Goal: Transaction & Acquisition: Purchase product/service

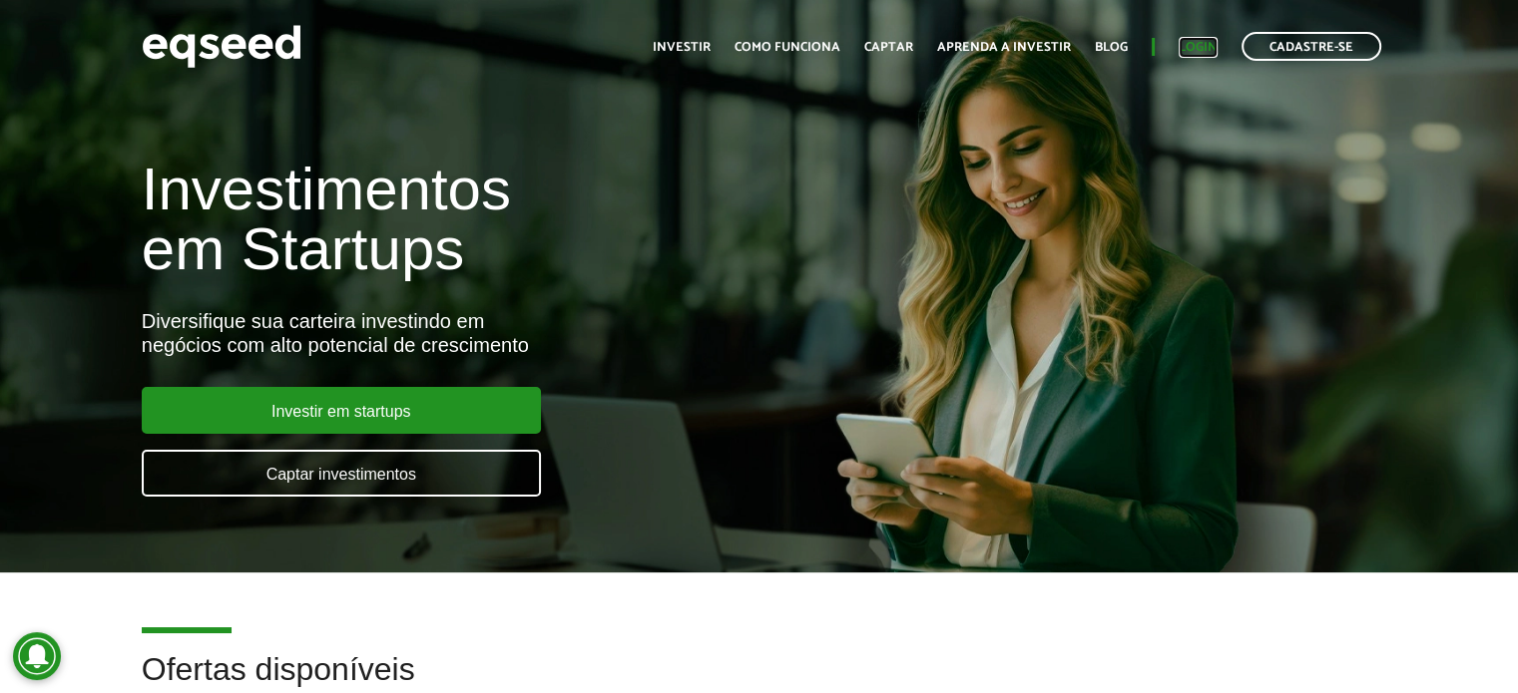
drag, startPoint x: 0, startPoint y: 0, endPoint x: 1181, endPoint y: 50, distance: 1182.5
click at [1181, 50] on link "Login" at bounding box center [1197, 47] width 39 height 13
click at [1206, 114] on article "Investimentos em Startups Diversifique sua carteira investindo em negócios com …" at bounding box center [759, 286] width 1518 height 573
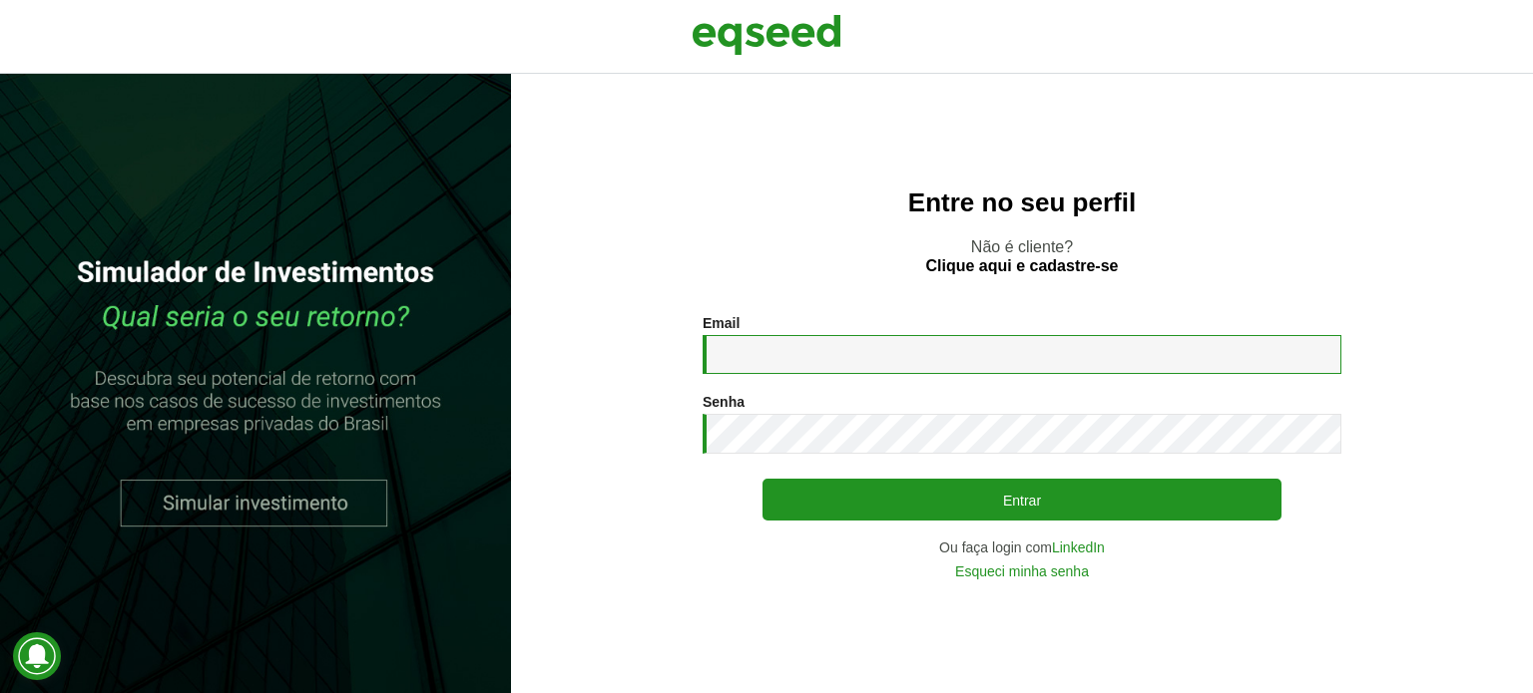
click at [791, 361] on input "Email *" at bounding box center [1021, 354] width 639 height 39
type input "**********"
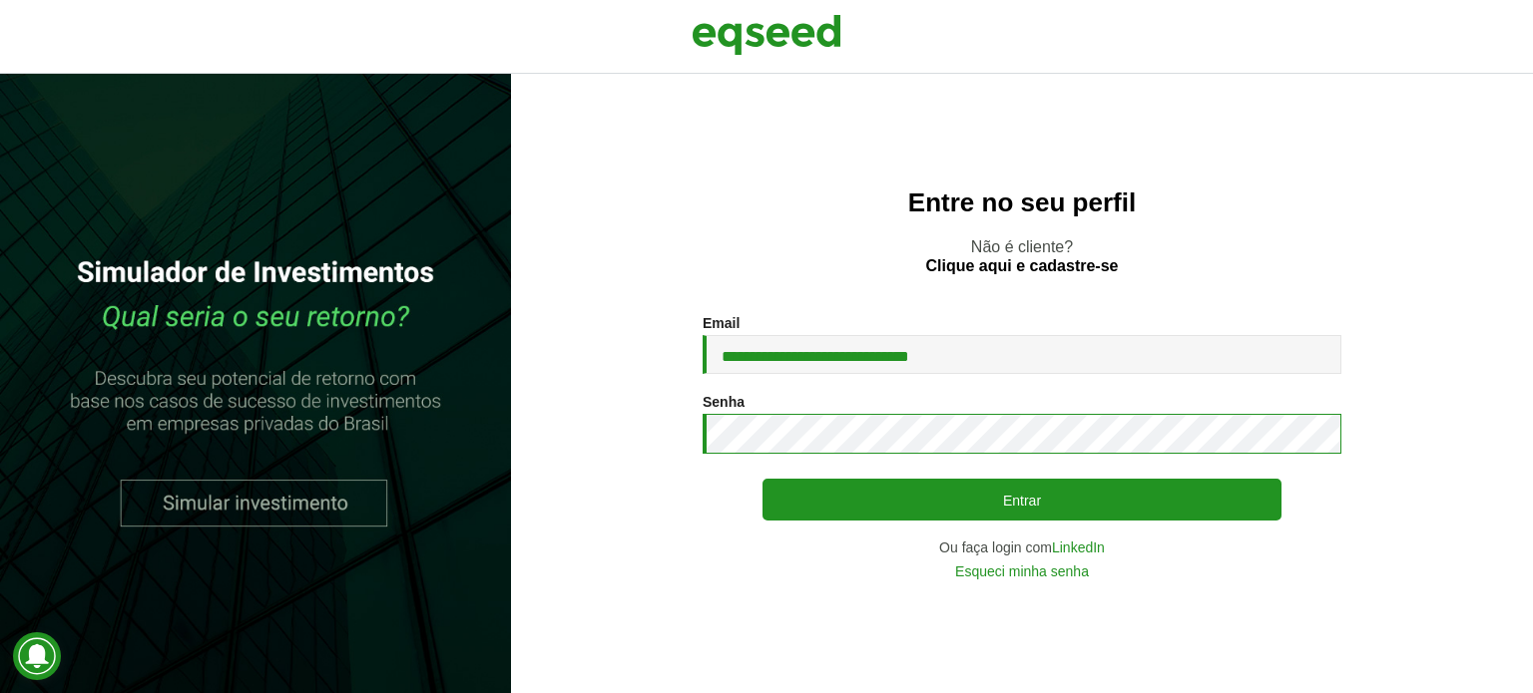
click at [762, 479] on button "Entrar" at bounding box center [1021, 500] width 519 height 42
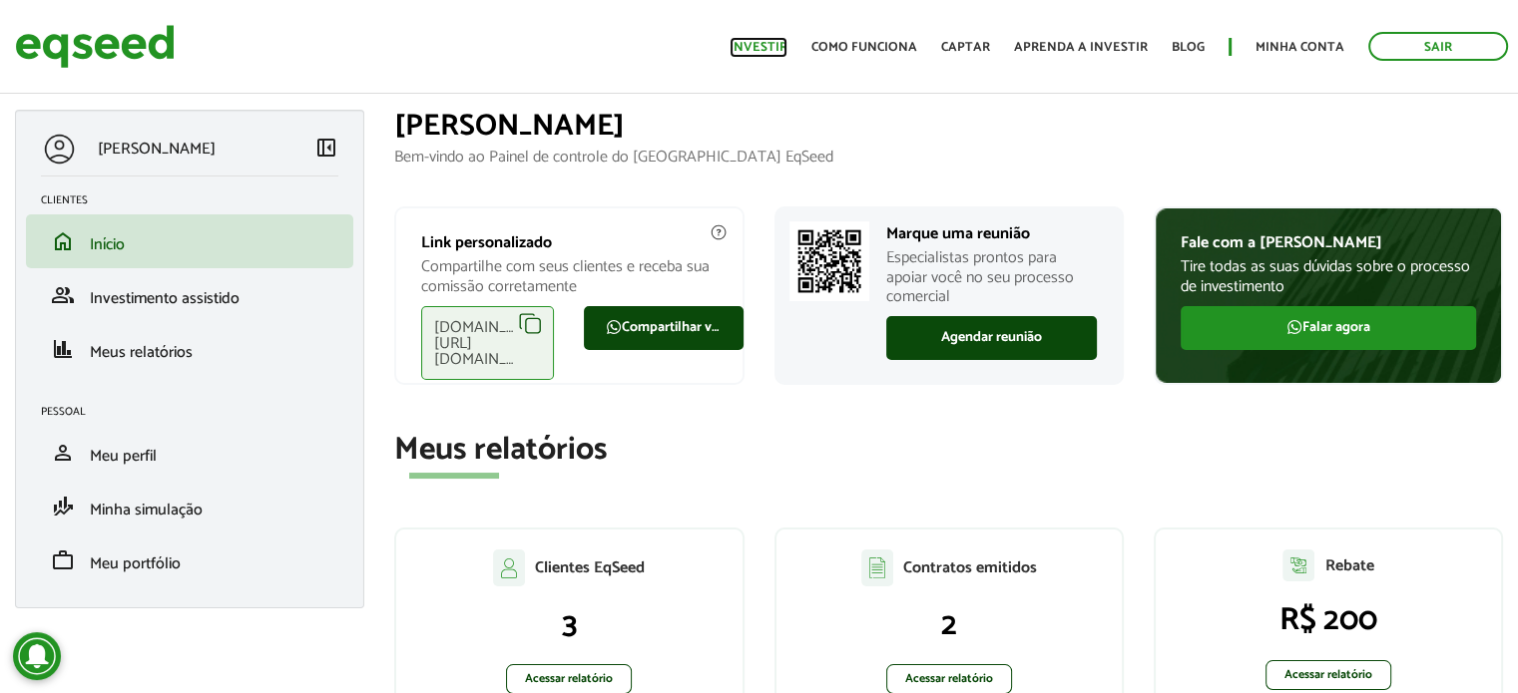
click at [766, 51] on link "Investir" at bounding box center [758, 47] width 58 height 13
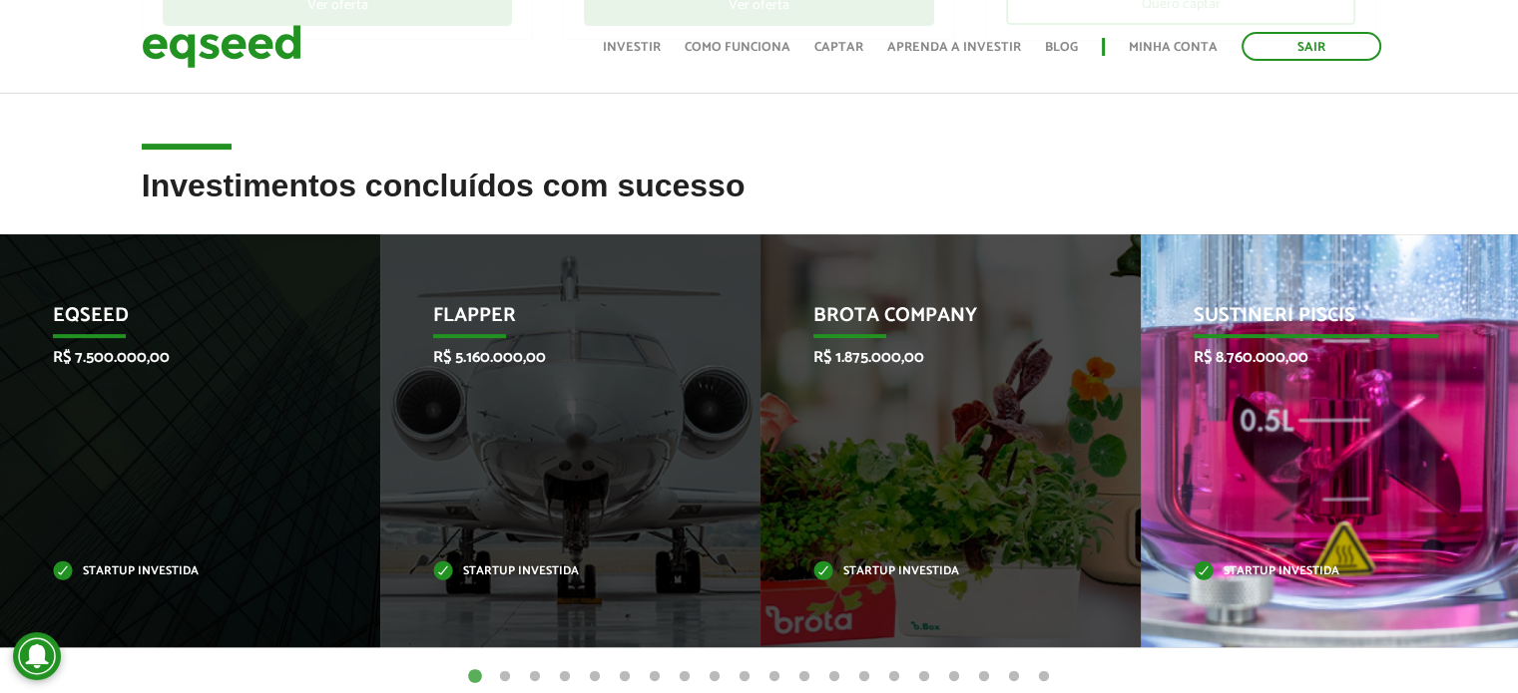
scroll to position [742, 0]
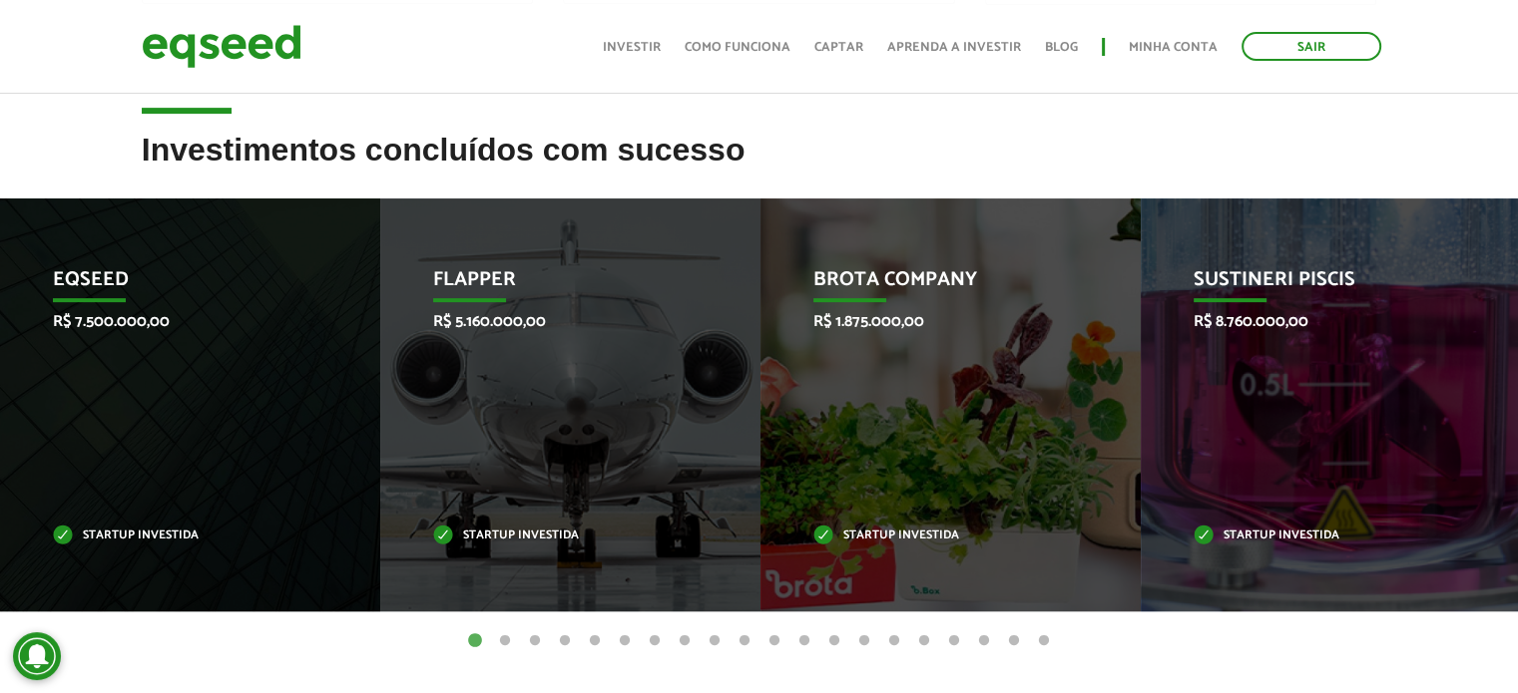
click at [504, 641] on button "2" at bounding box center [505, 642] width 20 height 20
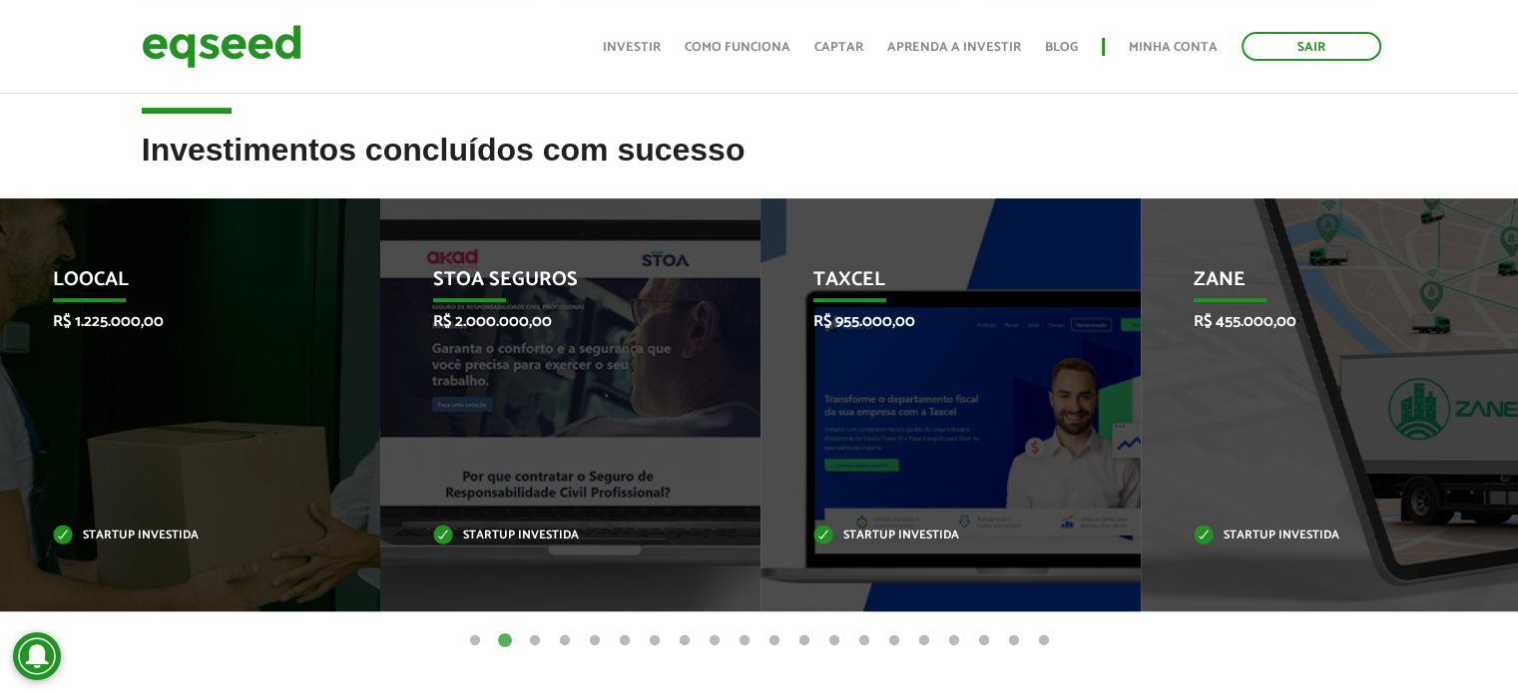
click at [479, 634] on button "1" at bounding box center [475, 642] width 20 height 20
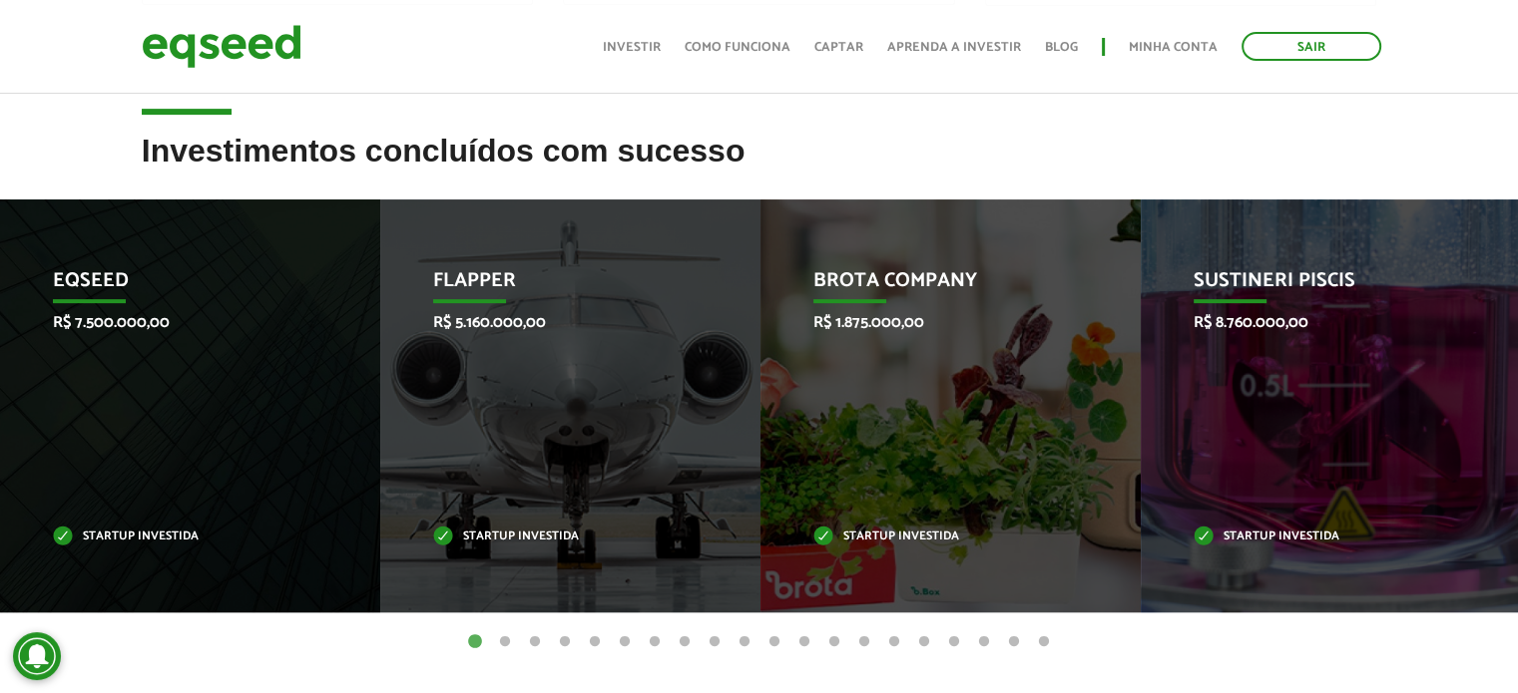
click at [567, 638] on button "4" at bounding box center [565, 643] width 20 height 20
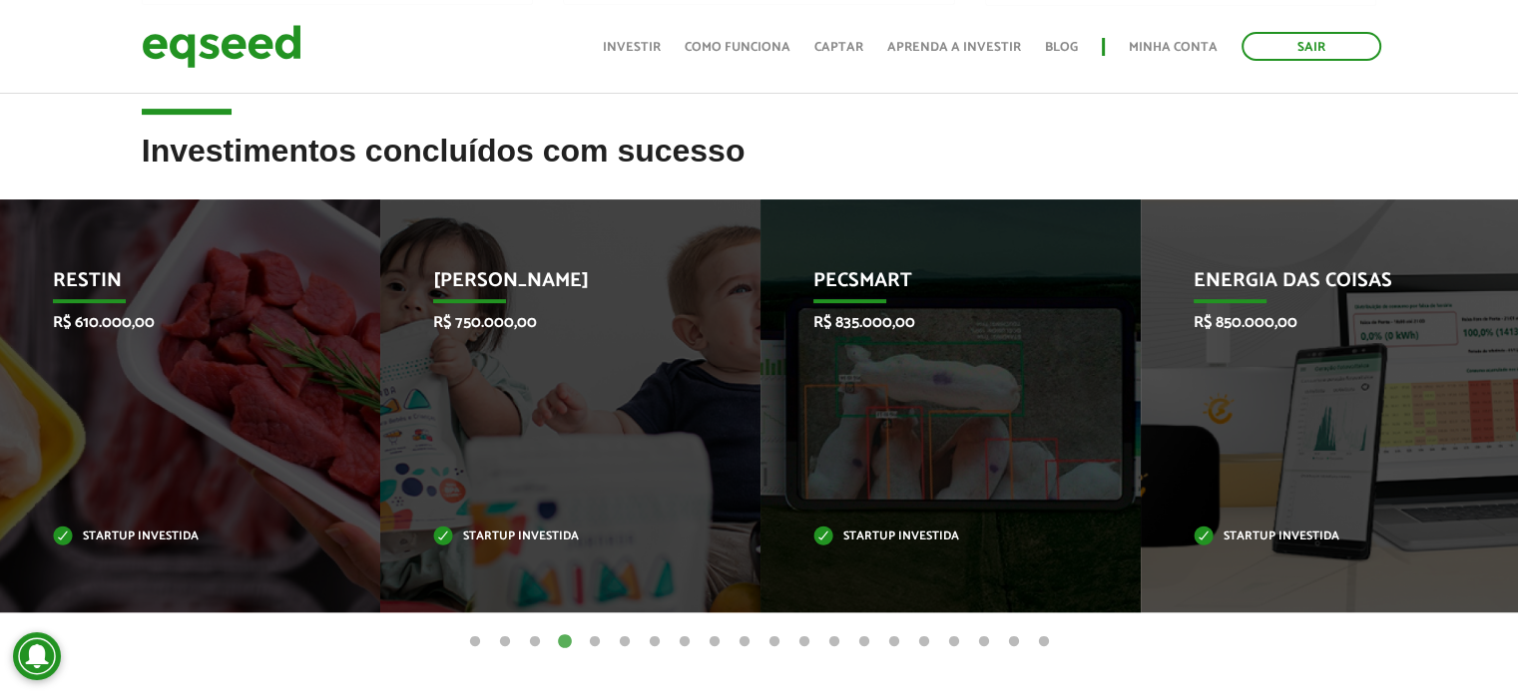
click at [535, 646] on button "3" at bounding box center [535, 643] width 20 height 20
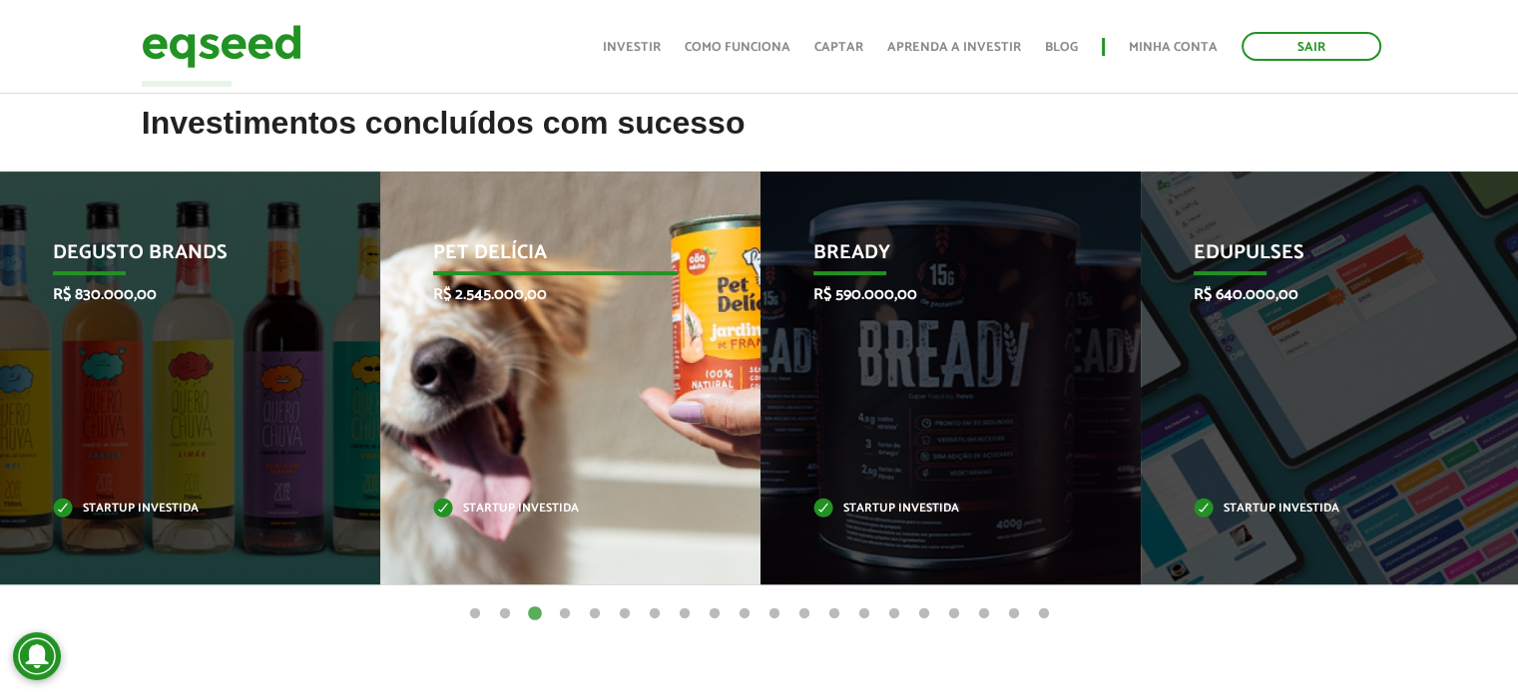
scroll to position [770, 0]
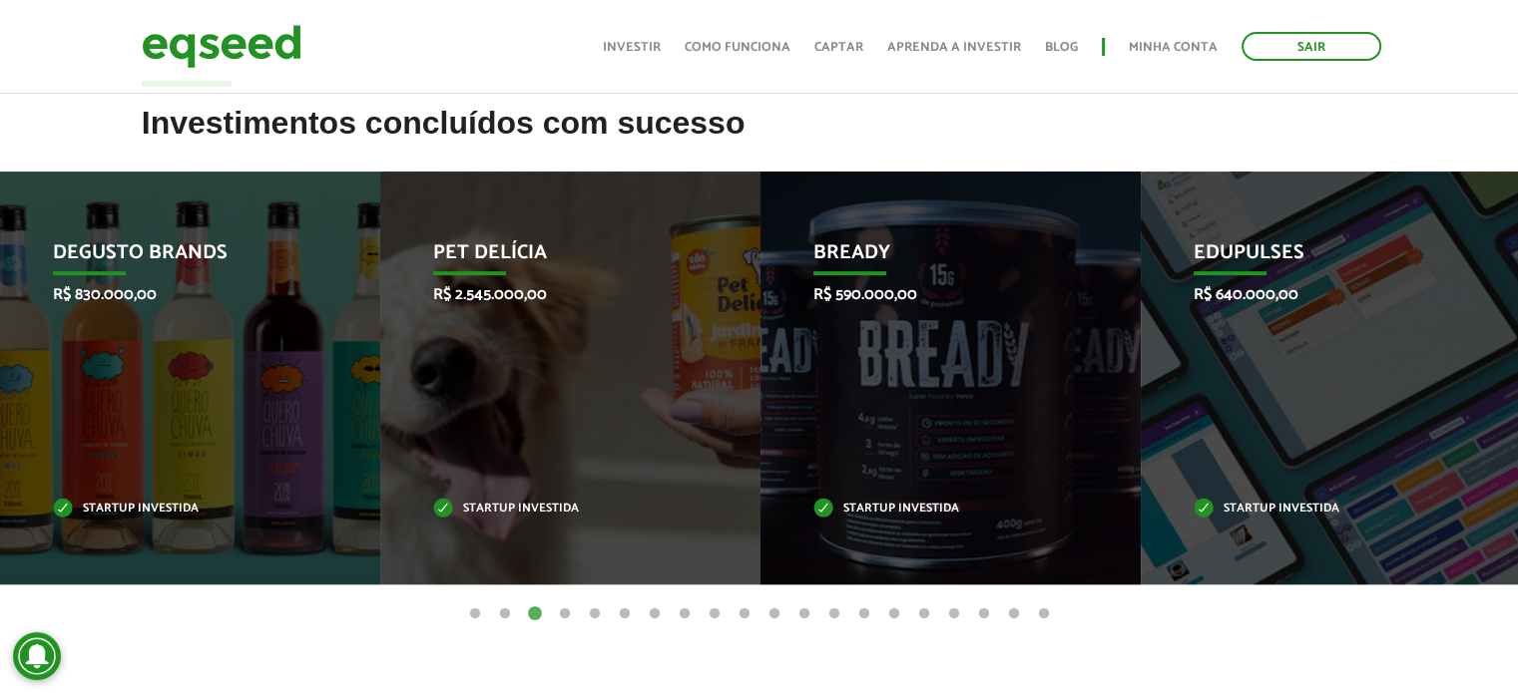
click at [470, 619] on button "1" at bounding box center [475, 615] width 20 height 20
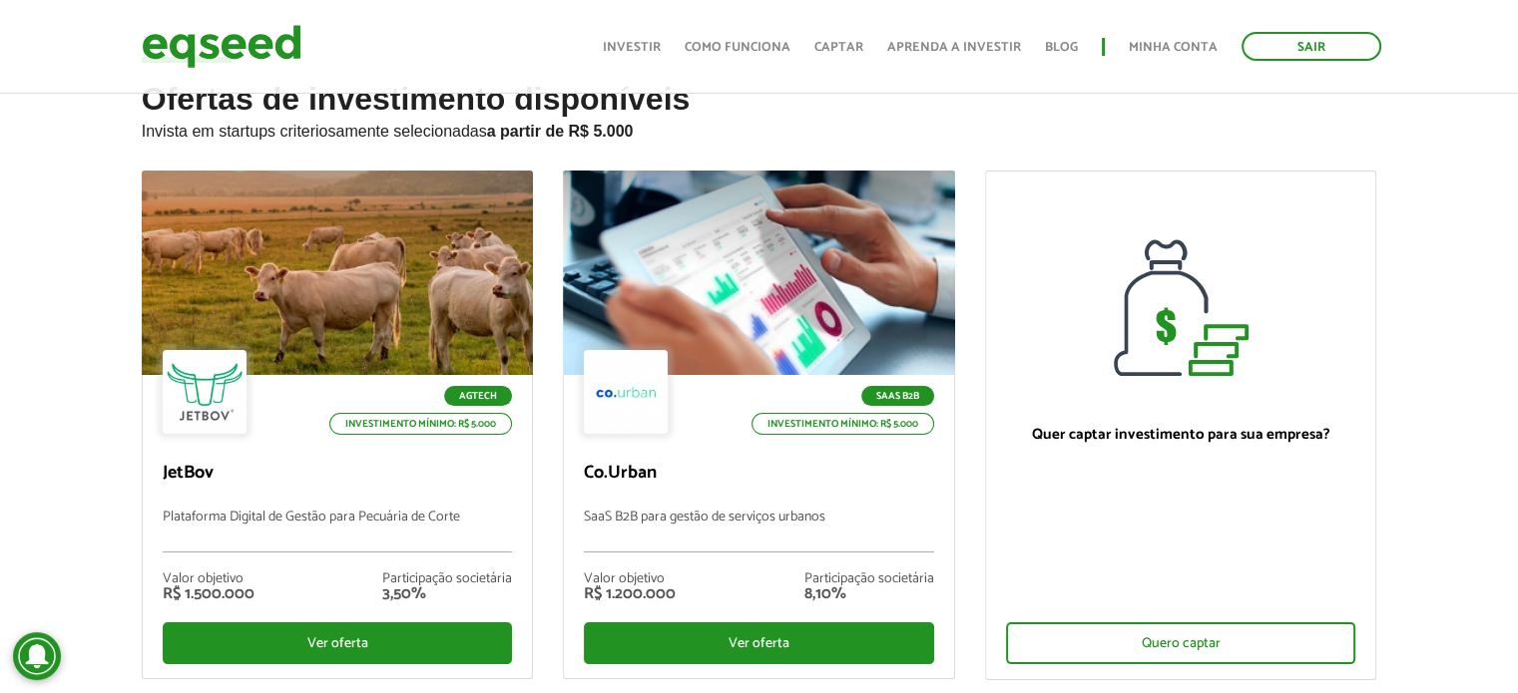
scroll to position [54, 0]
